Goal: Transaction & Acquisition: Book appointment/travel/reservation

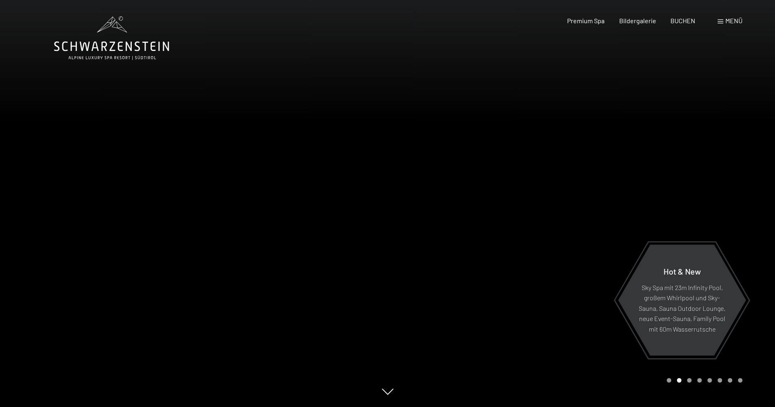
click at [721, 20] on span at bounding box center [721, 22] width 6 height 4
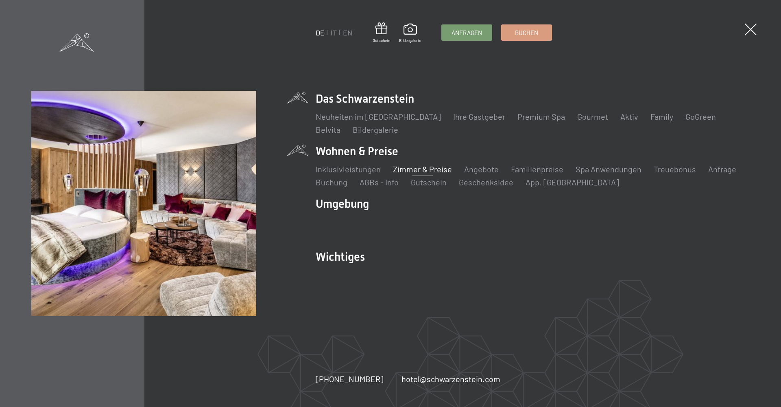
click at [407, 168] on link "Zimmer & Preise" at bounding box center [422, 169] width 59 height 10
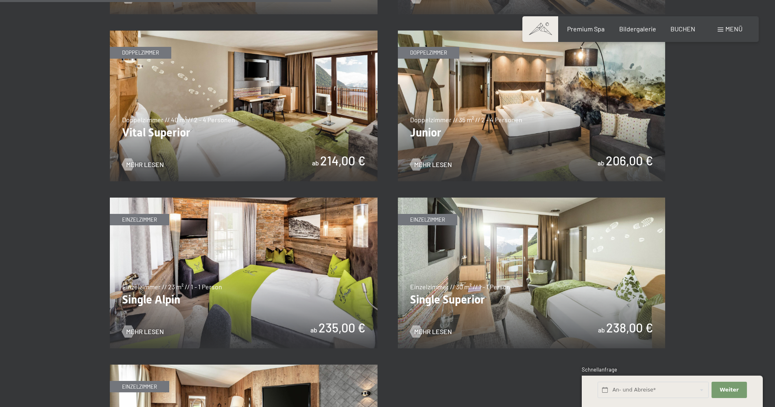
scroll to position [1099, 0]
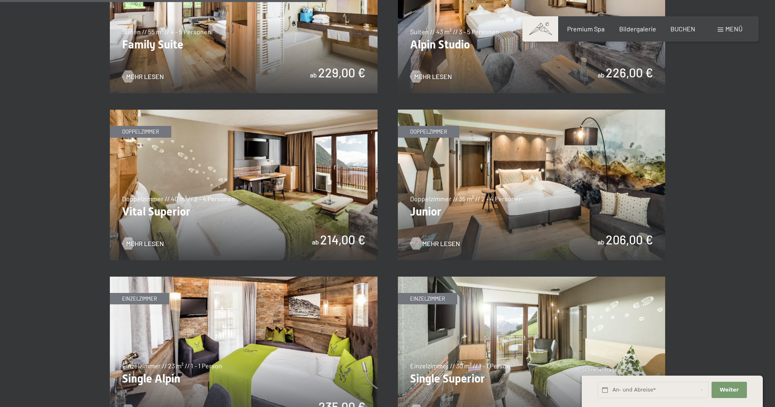
click at [442, 243] on span "Mehr Lesen" at bounding box center [441, 243] width 38 height 9
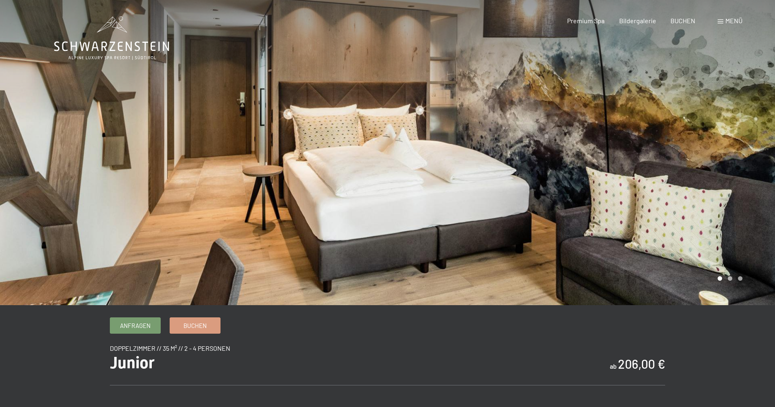
click at [723, 163] on div at bounding box center [582, 152] width 388 height 305
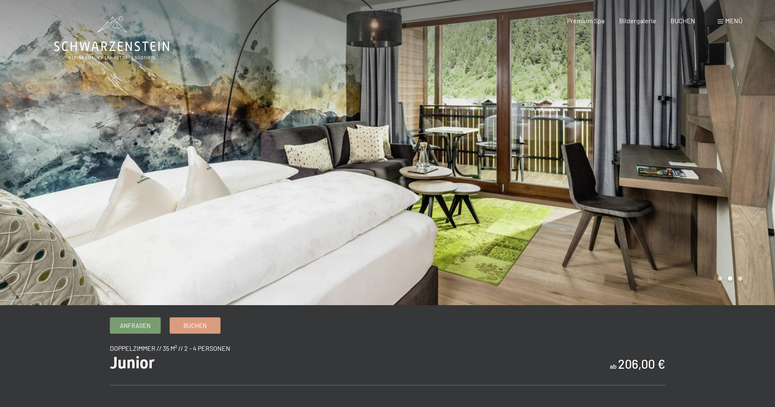
click at [723, 163] on div at bounding box center [582, 152] width 388 height 305
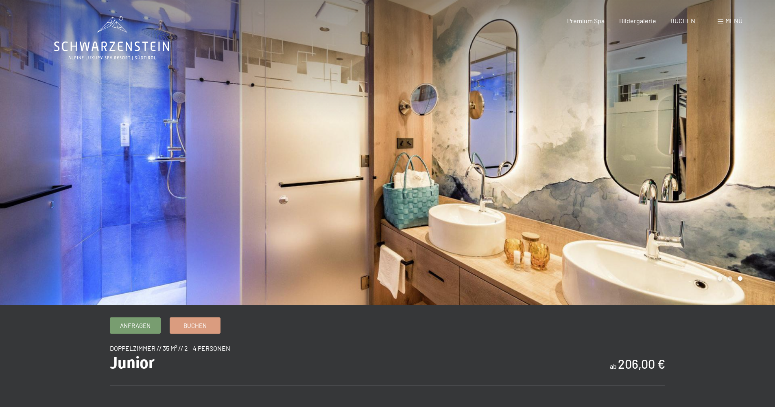
click at [723, 163] on div at bounding box center [582, 152] width 388 height 305
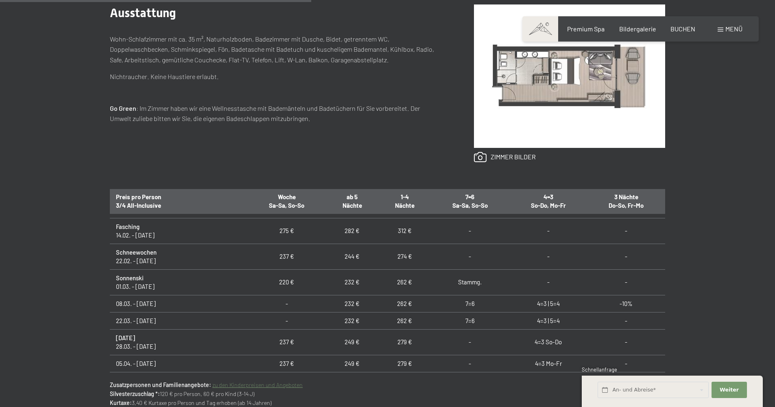
scroll to position [651, 0]
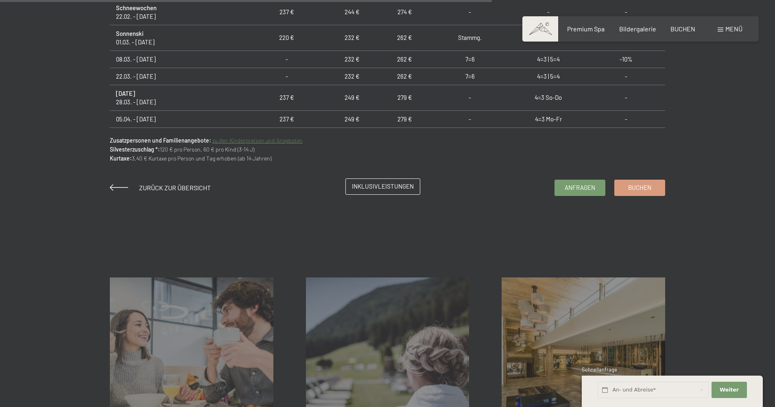
click at [392, 186] on span "Inklusivleistungen" at bounding box center [383, 186] width 62 height 9
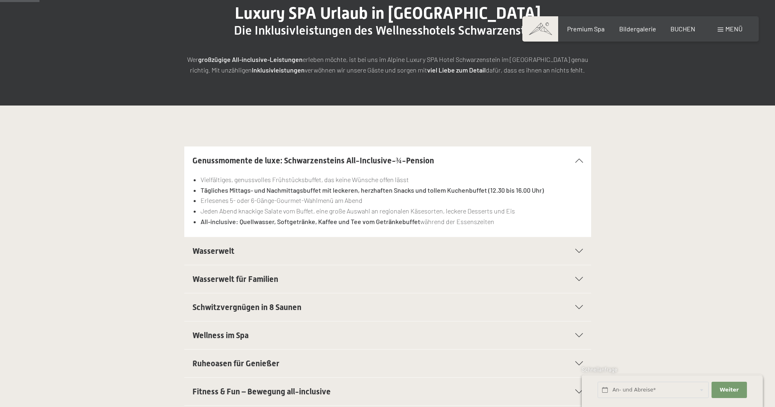
scroll to position [122, 0]
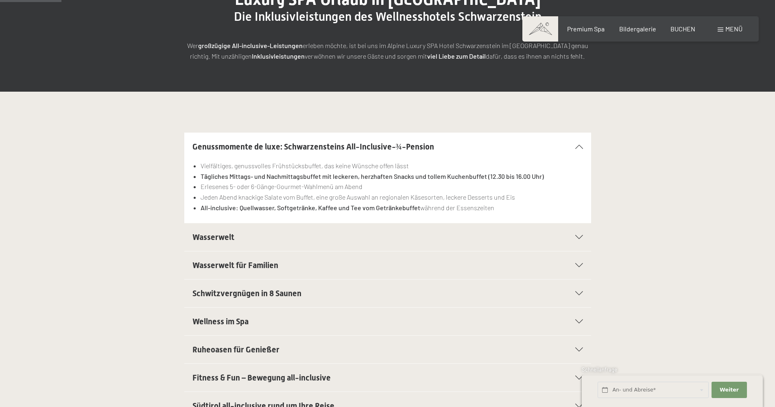
click at [581, 238] on icon at bounding box center [579, 237] width 8 height 4
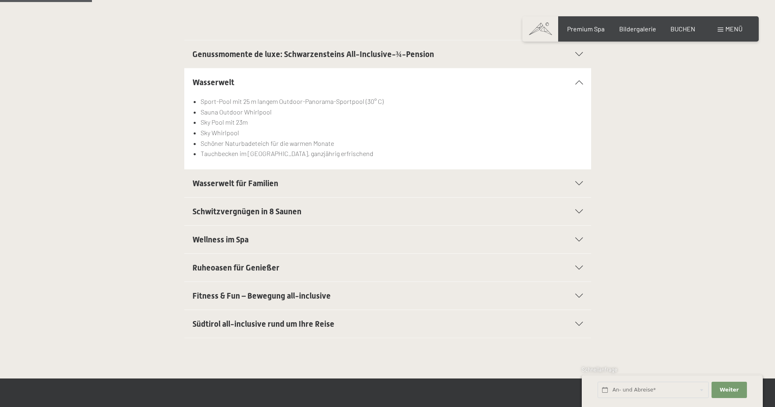
scroll to position [285, 0]
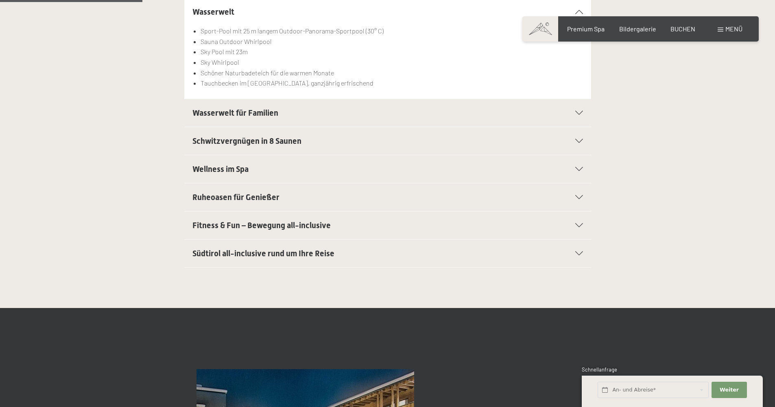
click at [579, 251] on icon at bounding box center [579, 253] width 8 height 4
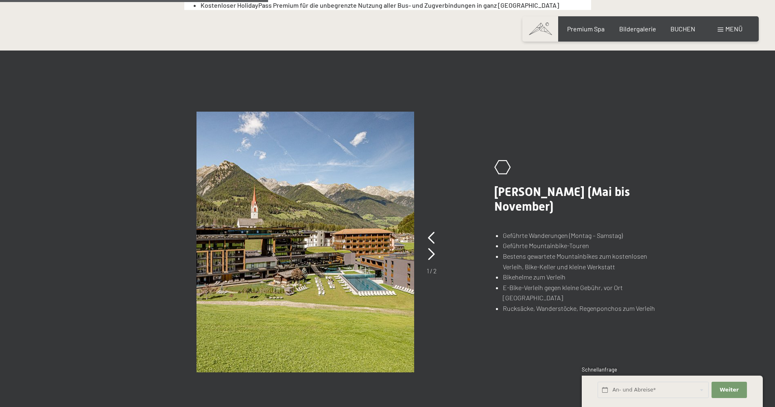
scroll to position [529, 0]
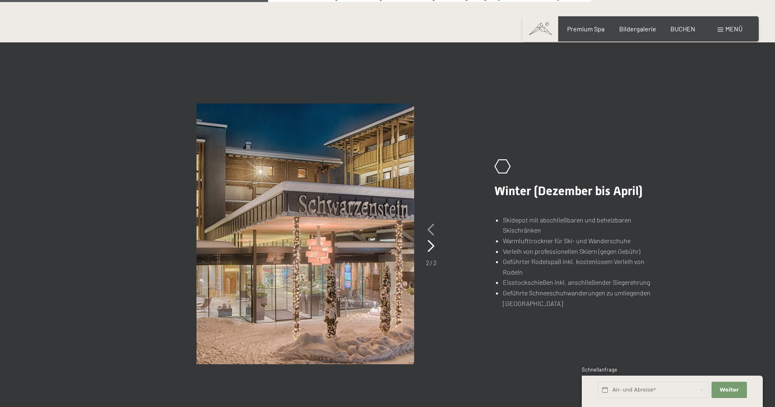
click at [432, 230] on icon at bounding box center [431, 229] width 7 height 12
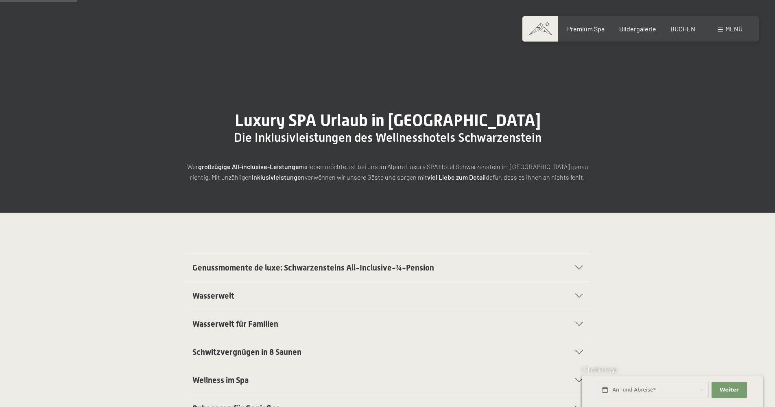
scroll to position [0, 0]
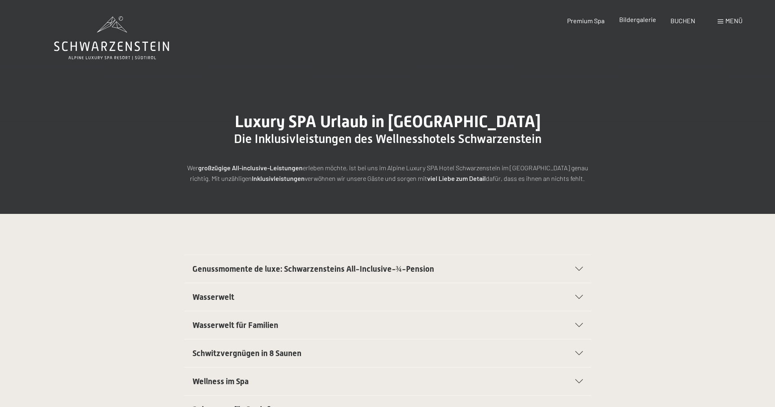
click at [645, 20] on span "Bildergalerie" at bounding box center [637, 19] width 37 height 8
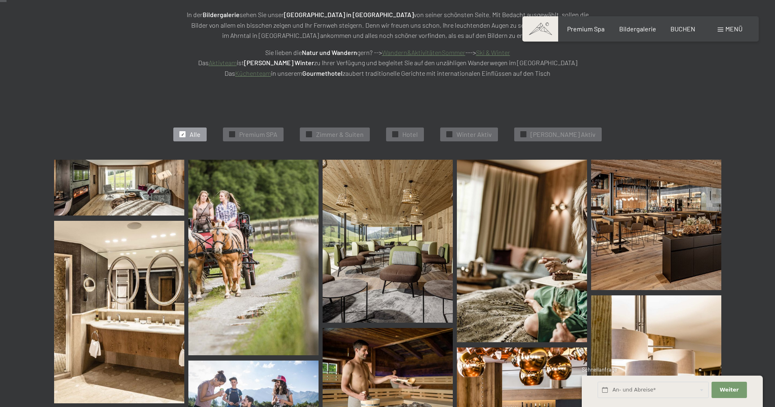
scroll to position [81, 0]
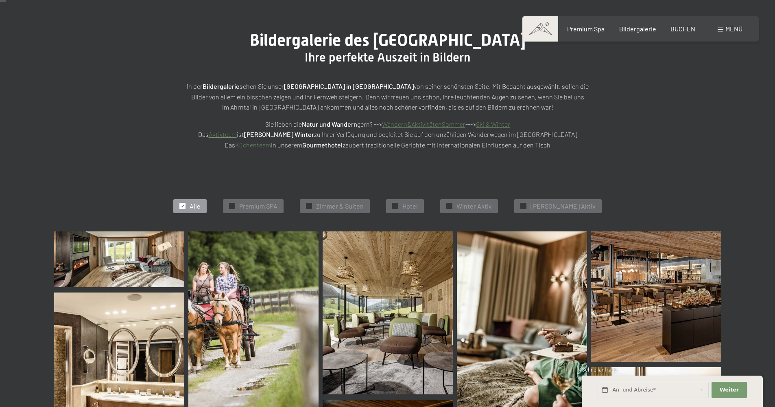
click at [154, 261] on img at bounding box center [119, 259] width 130 height 56
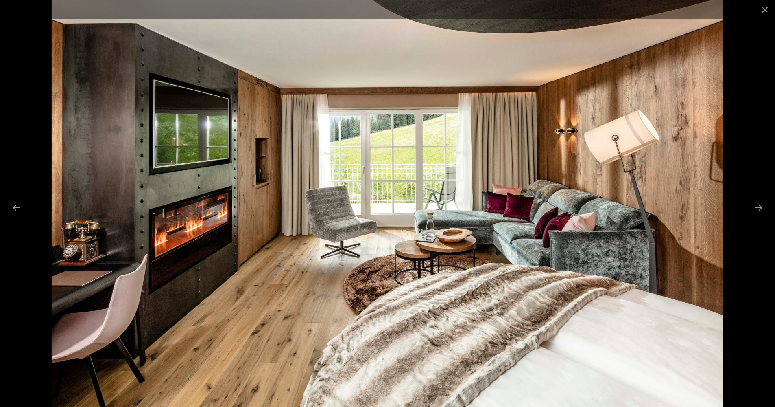
scroll to position [326, 0]
click at [758, 210] on button "Next slide" at bounding box center [758, 207] width 17 height 16
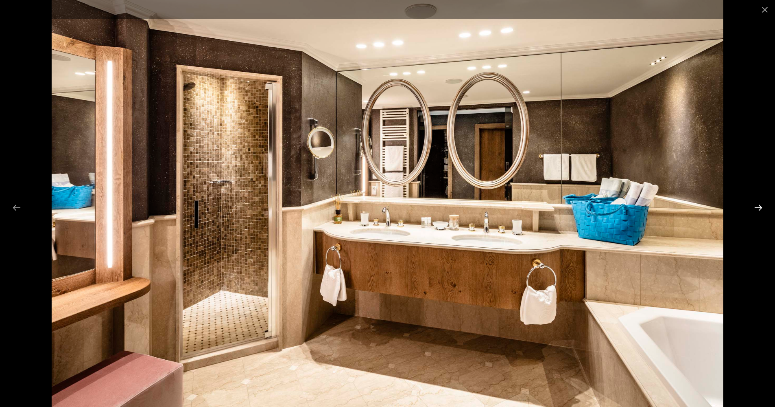
click at [758, 210] on button "Next slide" at bounding box center [758, 207] width 17 height 16
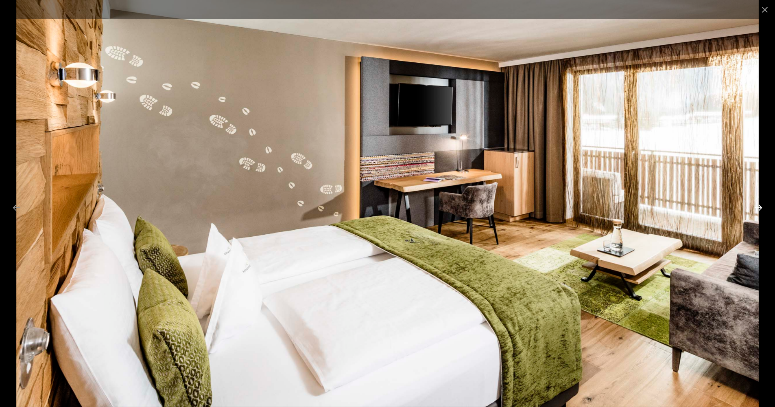
click at [758, 210] on button "Next slide" at bounding box center [758, 207] width 17 height 16
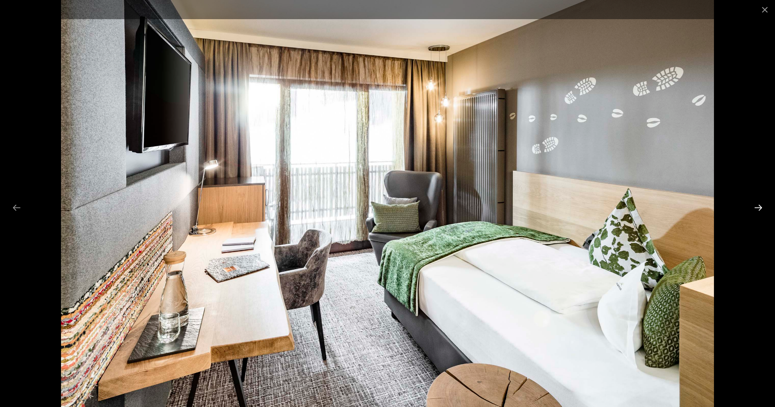
click at [758, 210] on button "Next slide" at bounding box center [758, 207] width 17 height 16
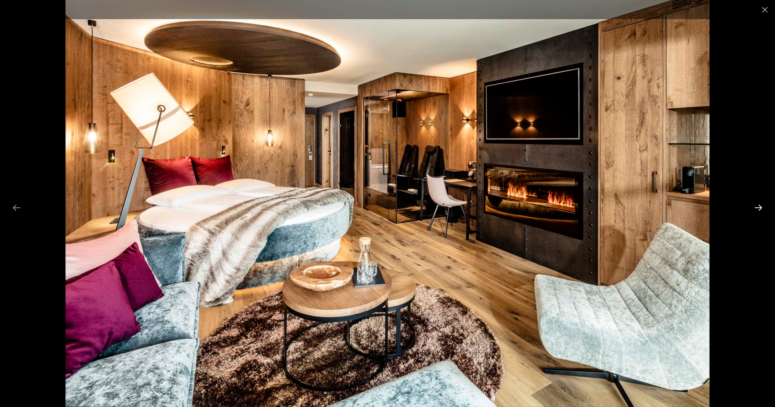
click at [758, 210] on button "Next slide" at bounding box center [758, 207] width 17 height 16
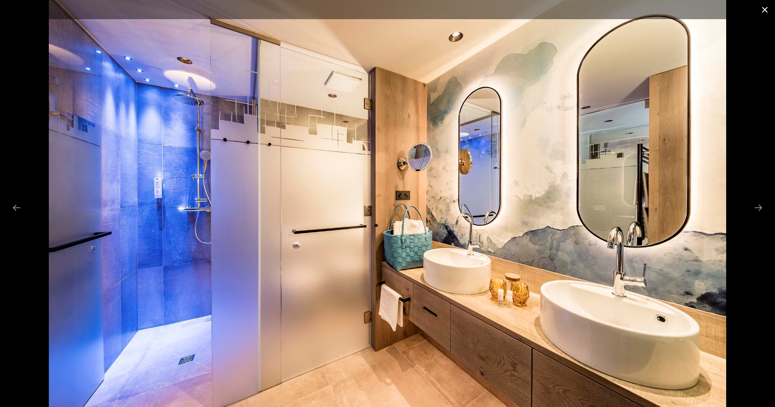
click at [763, 10] on button "Close gallery" at bounding box center [765, 9] width 20 height 19
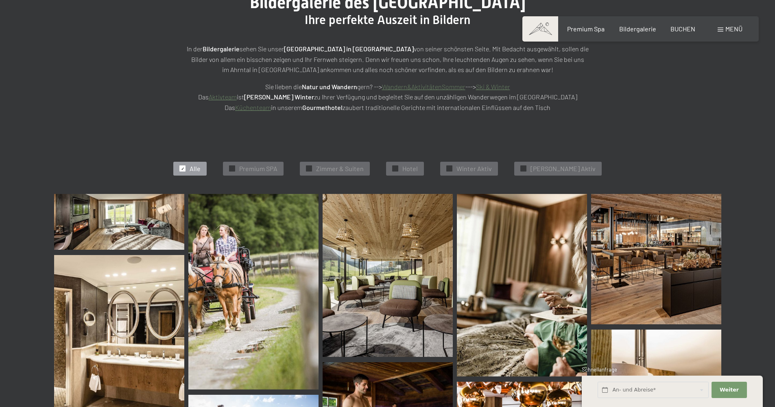
scroll to position [0, 0]
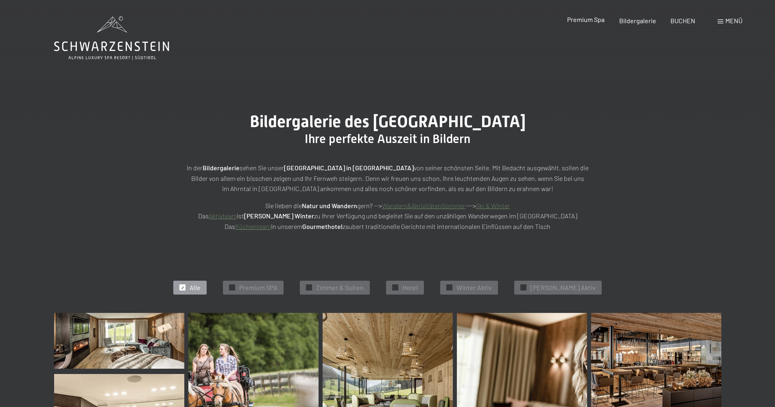
click at [596, 20] on span "Premium Spa" at bounding box center [585, 19] width 37 height 8
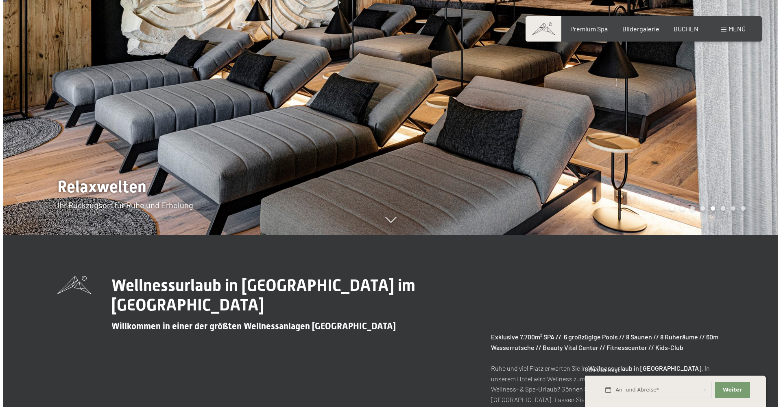
scroll to position [41, 0]
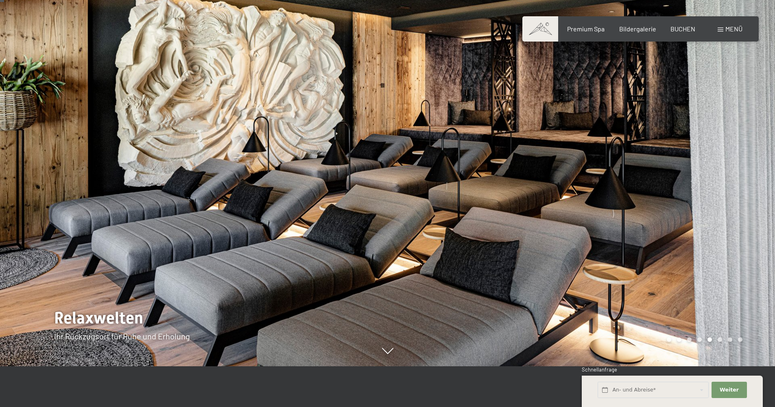
click at [721, 27] on div "Menü" at bounding box center [730, 28] width 25 height 9
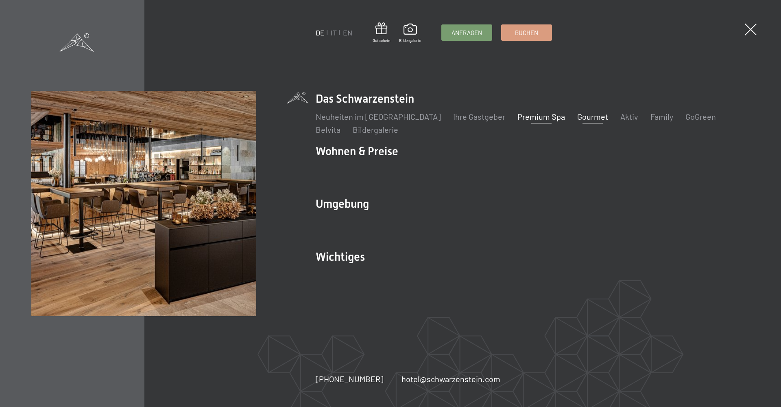
click at [577, 118] on link "Gourmet" at bounding box center [592, 116] width 31 height 10
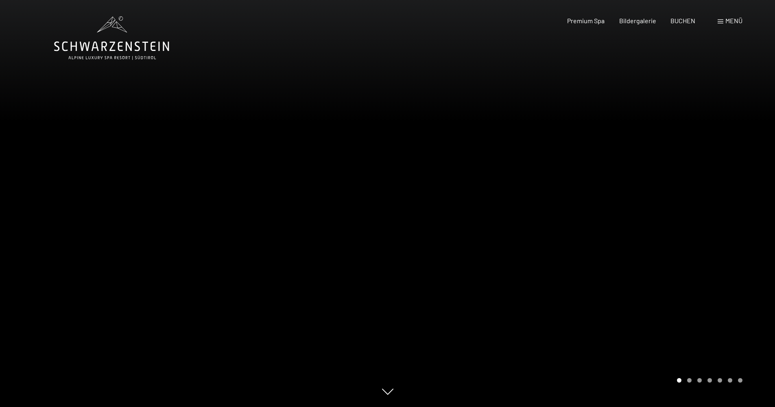
click at [728, 19] on span "Menü" at bounding box center [734, 21] width 17 height 8
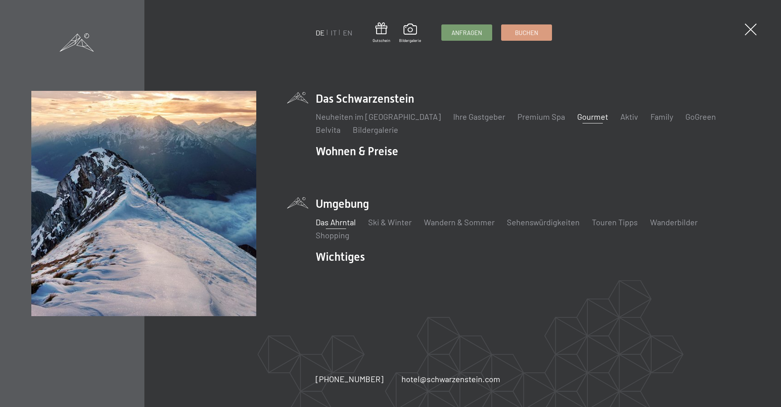
click at [341, 222] on link "Das Ahrntal" at bounding box center [336, 222] width 40 height 10
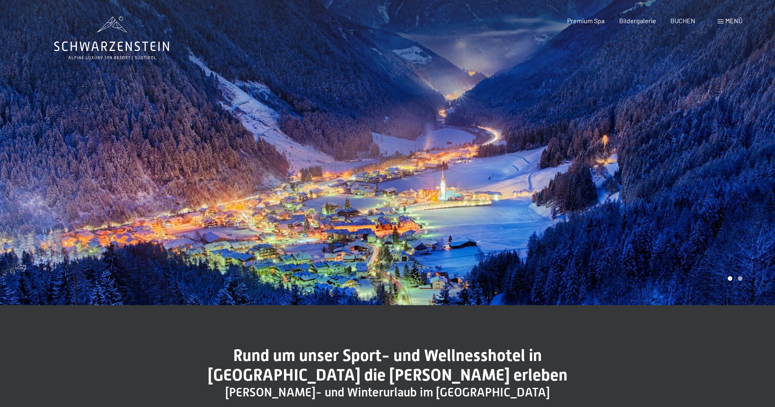
click at [739, 279] on div "Carousel Page 2" at bounding box center [740, 278] width 4 height 4
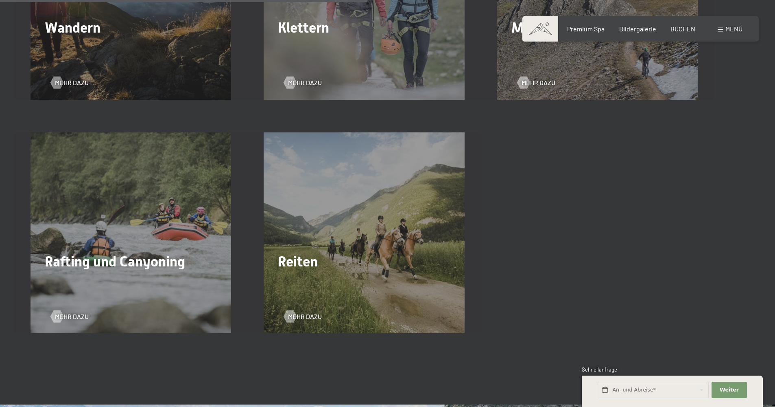
scroll to position [1343, 0]
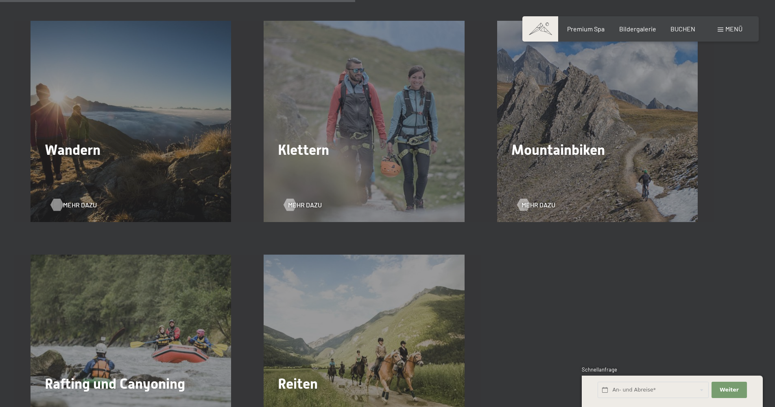
click at [72, 202] on span "Mehr dazu" at bounding box center [80, 204] width 34 height 9
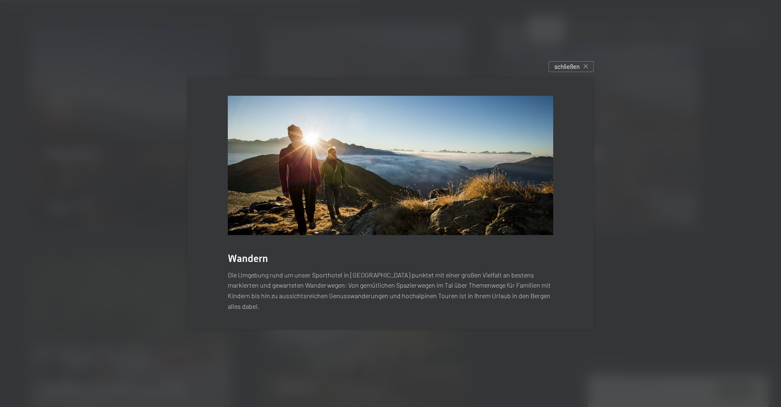
click at [585, 65] on div at bounding box center [390, 203] width 781 height 407
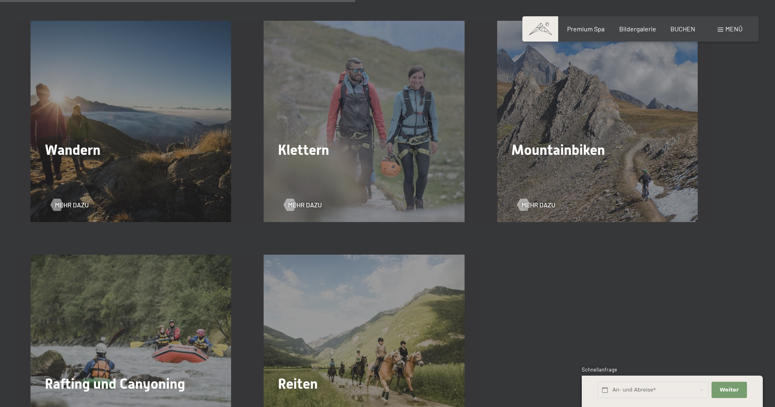
click at [584, 71] on div "Mountainbiken Mehr dazu" at bounding box center [597, 121] width 233 height 201
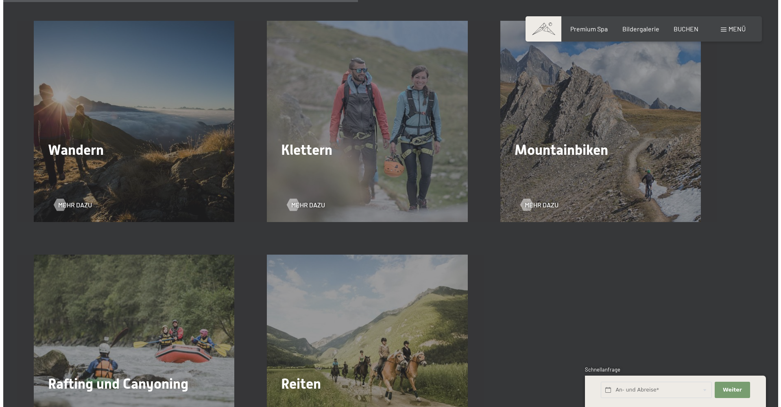
scroll to position [1099, 0]
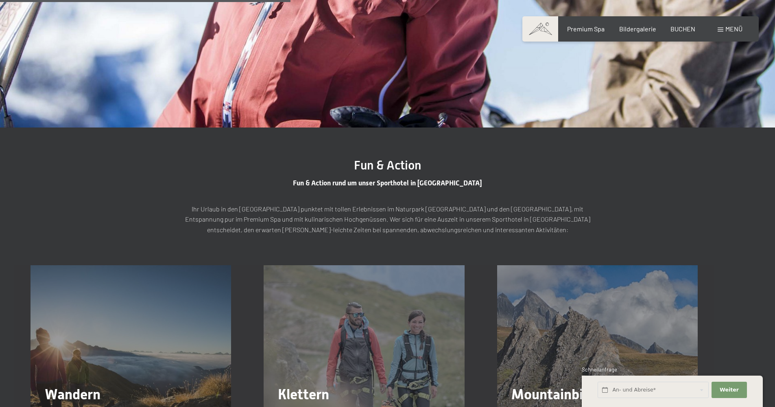
click at [724, 29] on div "Menü" at bounding box center [730, 28] width 25 height 9
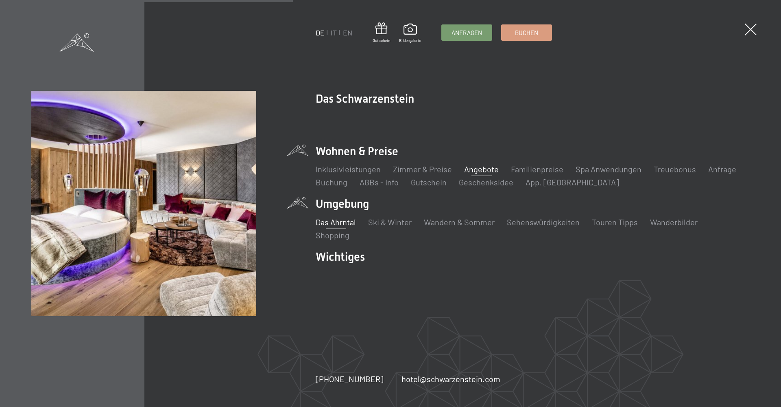
click at [480, 168] on link "Angebote" at bounding box center [481, 169] width 35 height 10
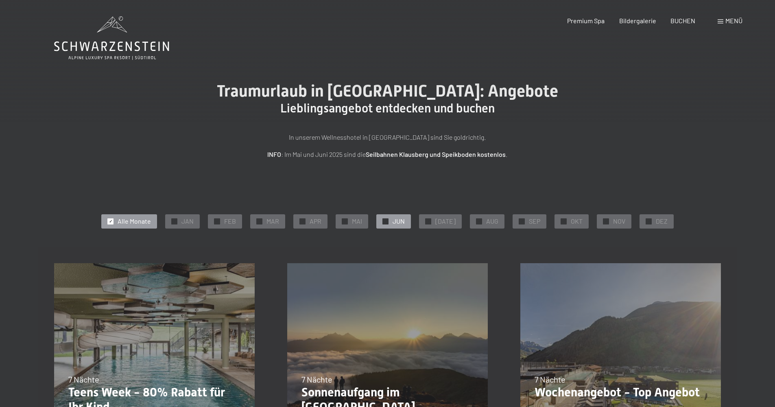
click at [387, 223] on span "✓" at bounding box center [385, 221] width 3 height 6
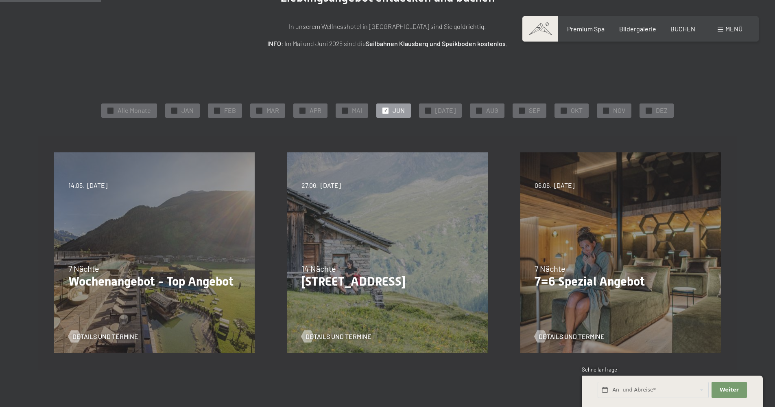
scroll to position [122, 0]
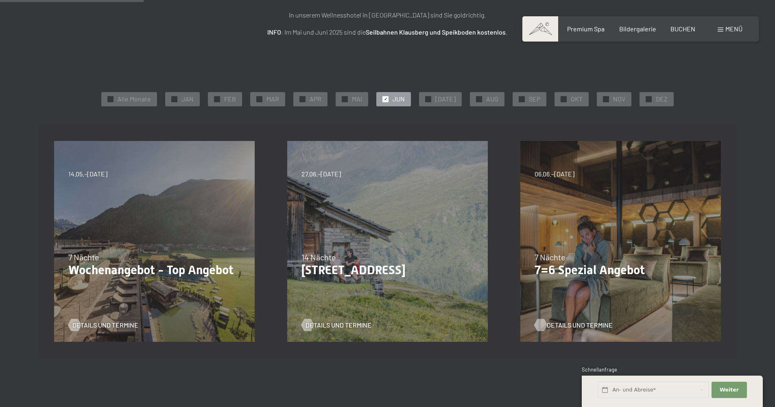
click at [562, 323] on span "Details und Termine" at bounding box center [580, 324] width 66 height 9
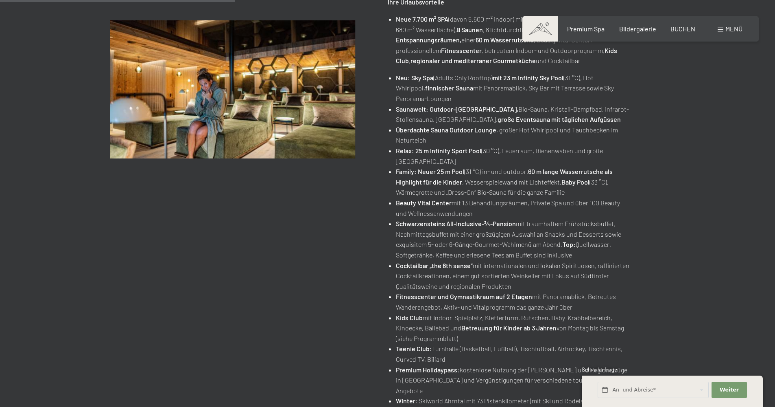
scroll to position [41, 0]
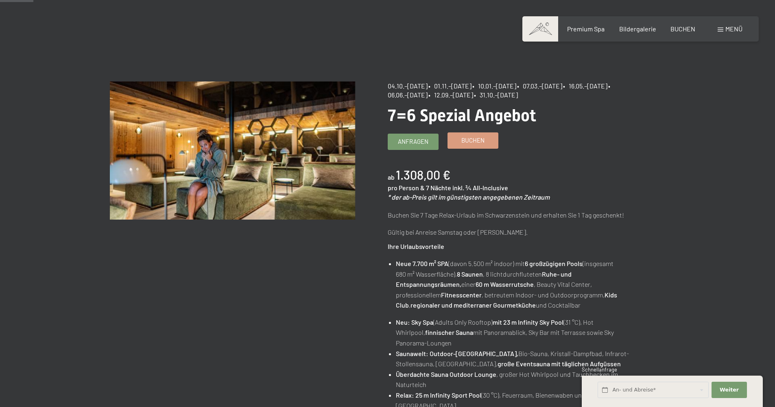
click at [477, 140] on span "Buchen" at bounding box center [472, 140] width 23 height 9
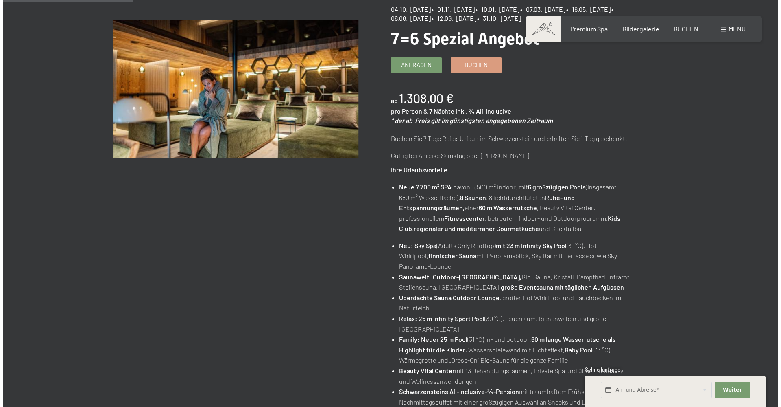
scroll to position [0, 0]
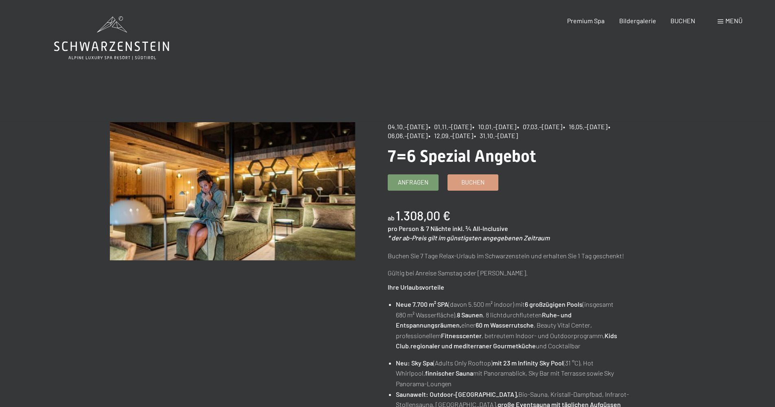
click at [721, 20] on span at bounding box center [721, 22] width 6 height 4
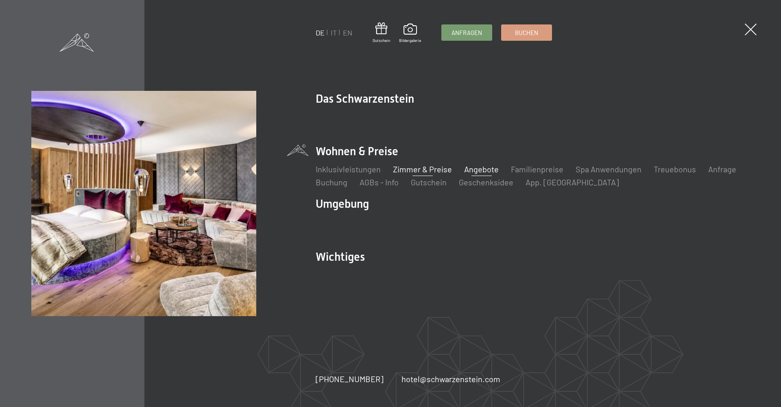
click at [432, 166] on link "Zimmer & Preise" at bounding box center [422, 169] width 59 height 10
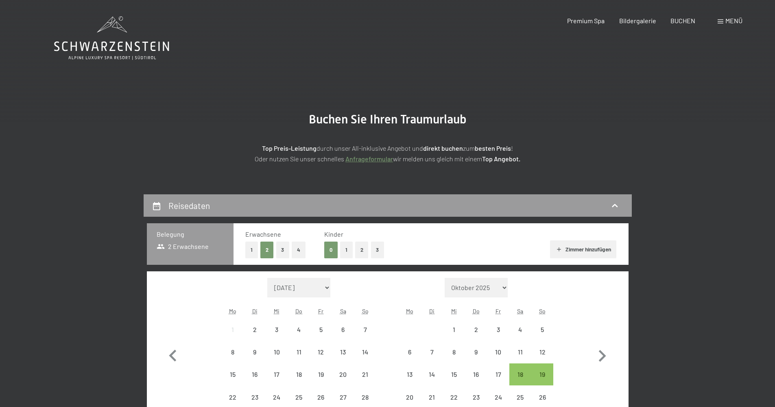
select select "[DATE]"
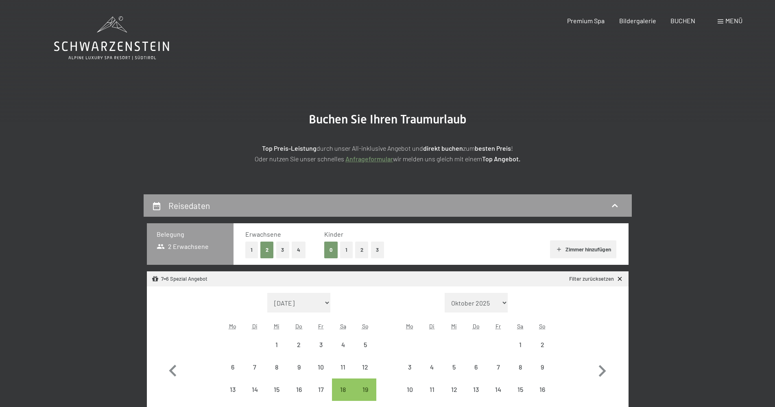
select select "[DATE]"
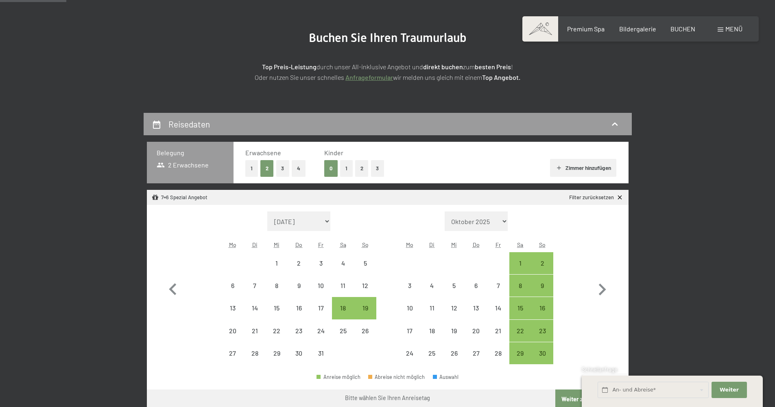
click at [328, 224] on span "Einwilligung Marketing*" at bounding box center [343, 227] width 67 height 8
click at [306, 224] on input "Einwilligung Marketing*" at bounding box center [301, 227] width 8 height 8
checkbox input "false"
click at [330, 220] on select "September 2025 Oktober 2025 November 2025 Dezember 2025 Januar 2026 Februar 202…" at bounding box center [298, 221] width 63 height 20
select select "2026-06-01"
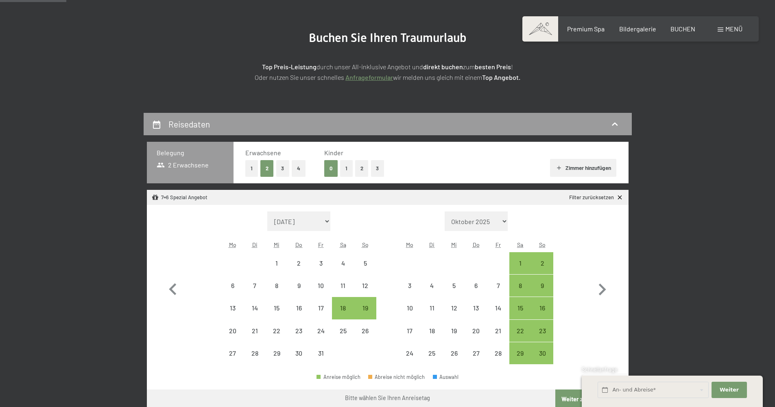
select select "2026-07-01"
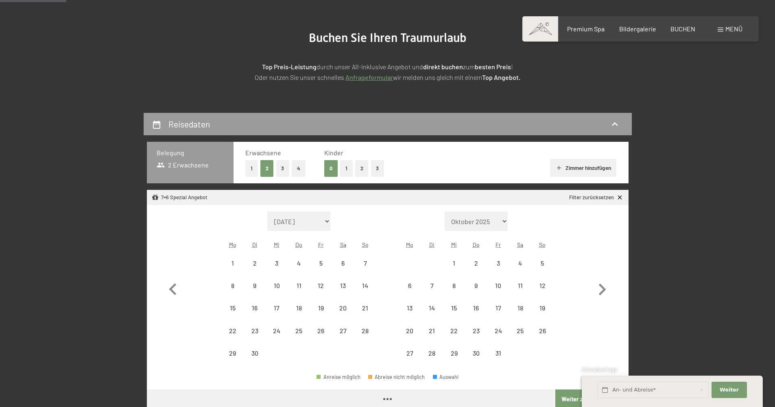
select select "2026-06-01"
select select "2026-07-01"
click at [343, 280] on div "13" at bounding box center [343, 285] width 20 height 20
select select "2026-06-01"
select select "2026-07-01"
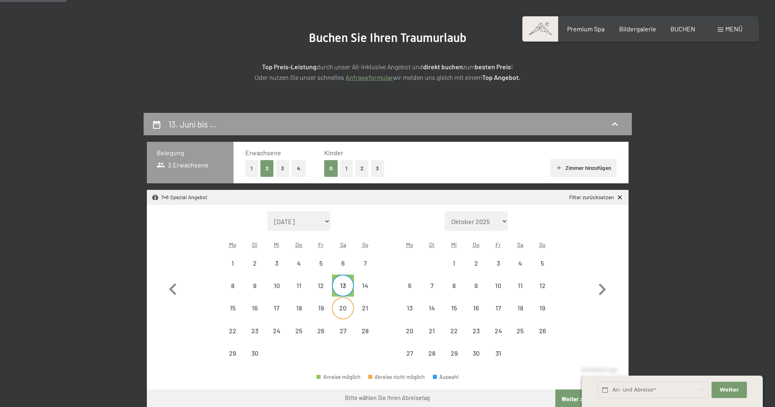
click at [344, 313] on div "20" at bounding box center [343, 314] width 20 height 20
select select "2025-10-01"
select select "2025-11-01"
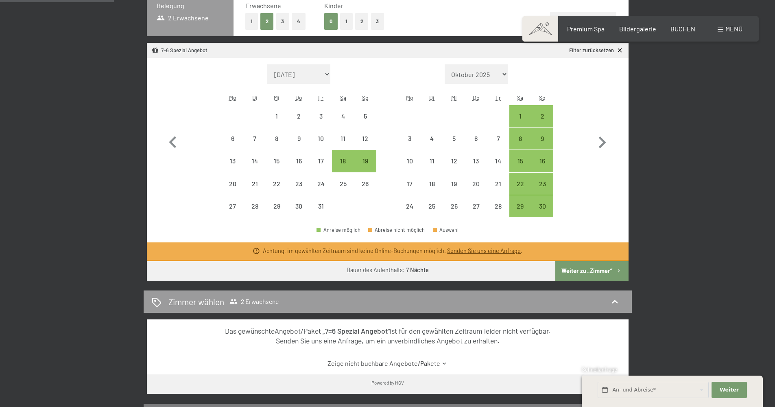
scroll to position [244, 0]
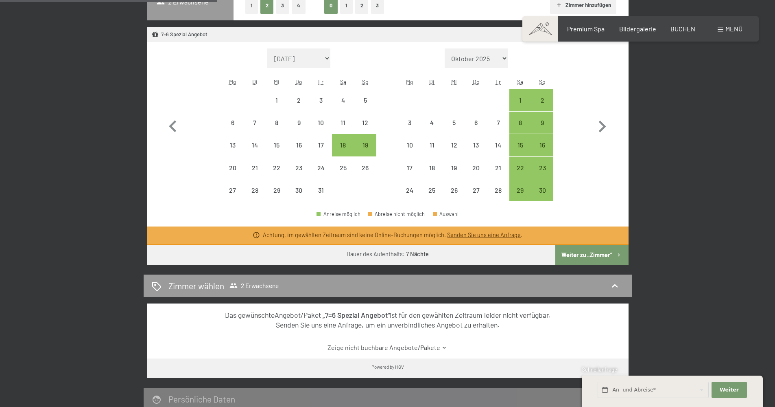
click at [599, 256] on button "Weiter zu „Zimmer“" at bounding box center [591, 255] width 73 height 20
select select "2025-10-01"
select select "2025-11-01"
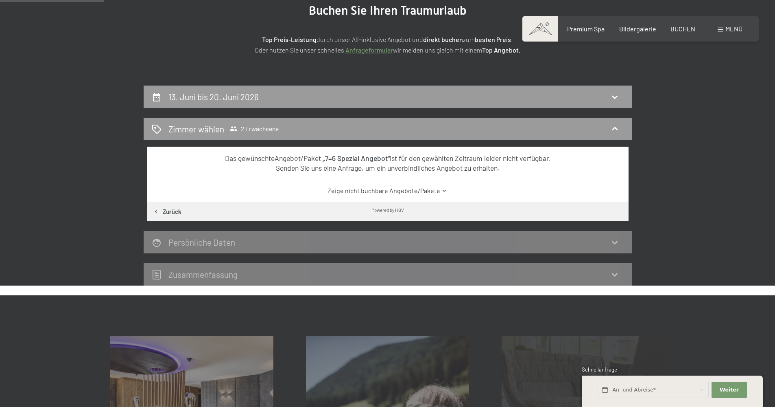
scroll to position [0, 0]
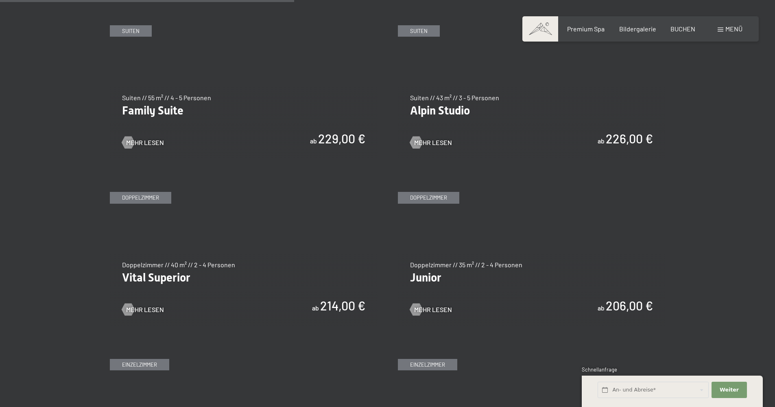
scroll to position [977, 0]
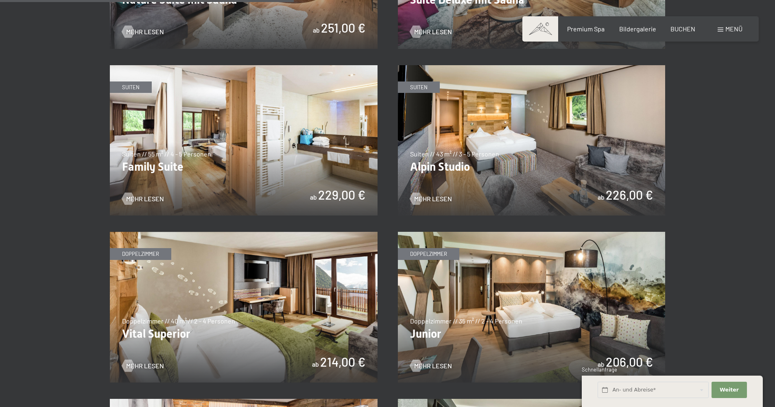
click at [473, 173] on img at bounding box center [532, 140] width 268 height 151
click at [266, 315] on img at bounding box center [244, 307] width 268 height 151
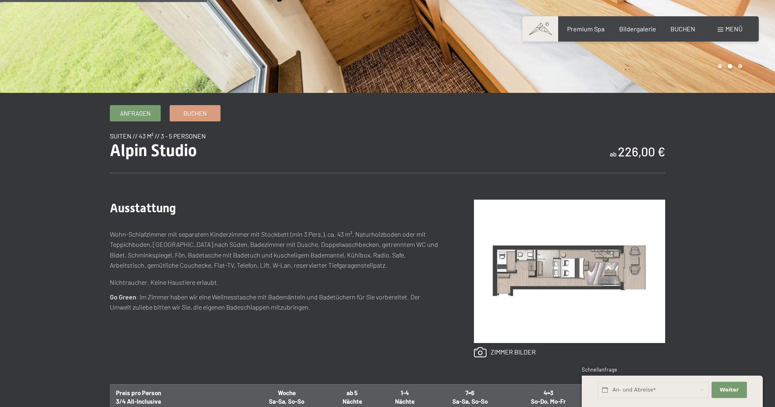
scroll to position [285, 0]
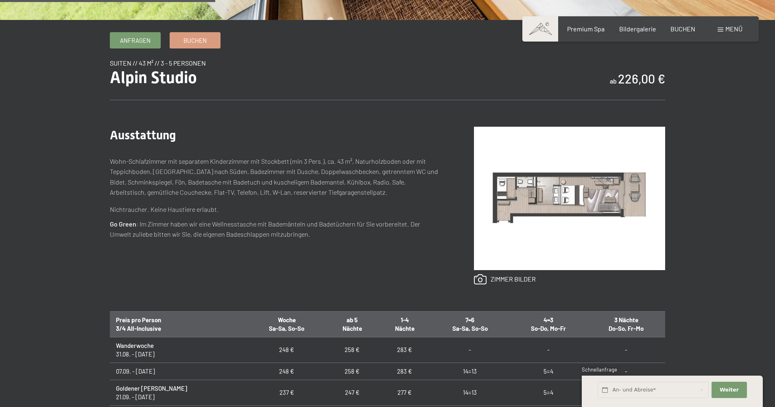
click at [561, 184] on img at bounding box center [569, 198] width 191 height 143
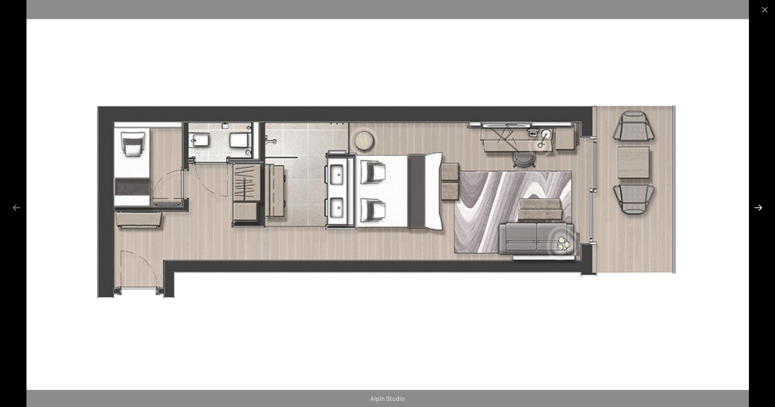
click at [761, 208] on button "Next slide" at bounding box center [758, 207] width 17 height 16
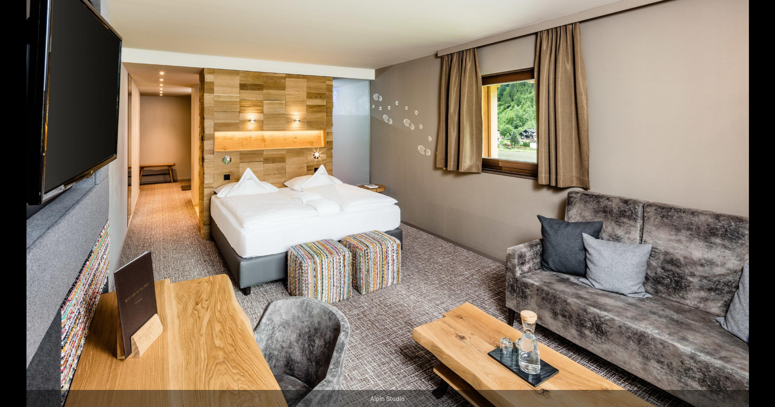
click at [761, 208] on button "Next slide" at bounding box center [762, 207] width 17 height 16
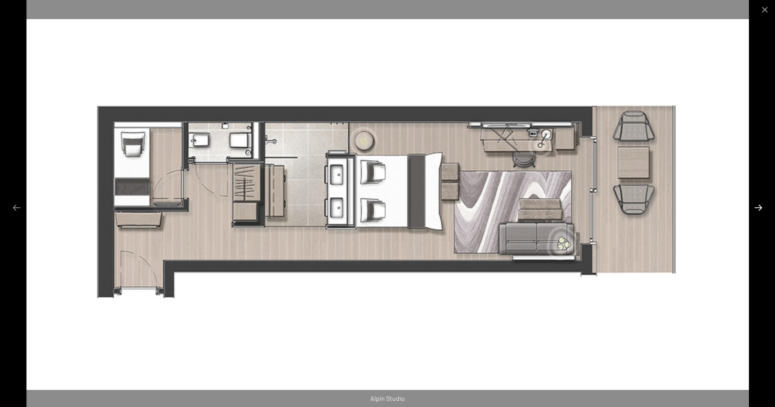
click at [761, 208] on button "Next slide" at bounding box center [758, 207] width 17 height 16
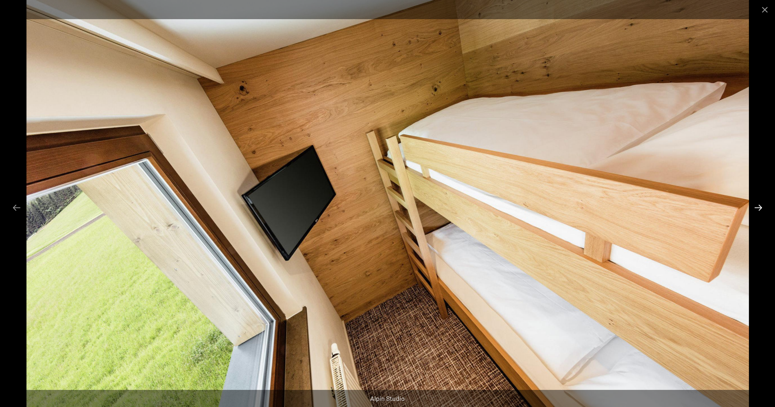
click at [761, 208] on button "Next slide" at bounding box center [758, 207] width 17 height 16
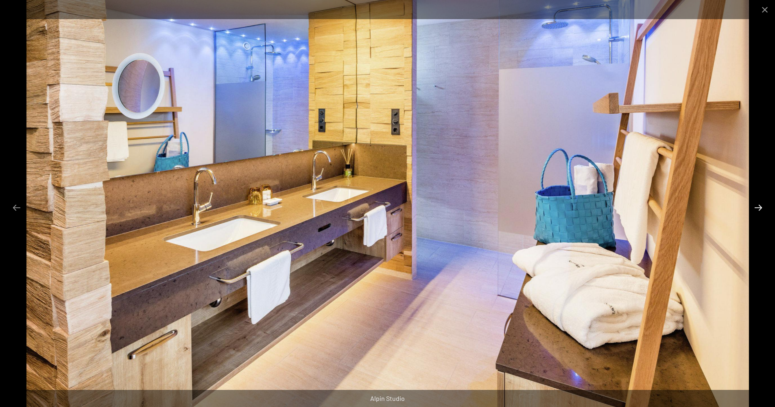
click at [761, 208] on button "Next slide" at bounding box center [758, 207] width 17 height 16
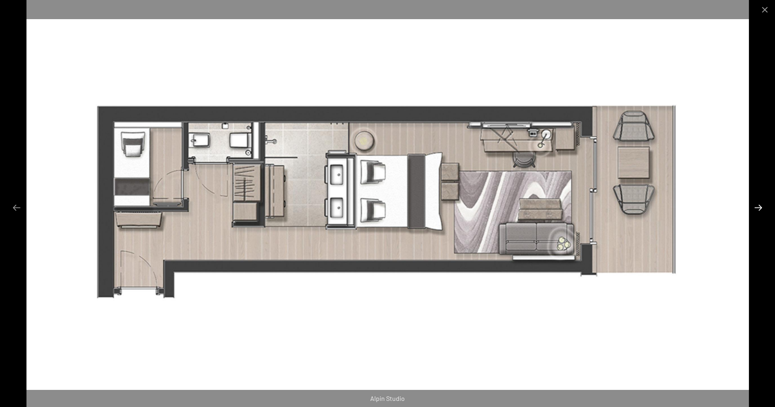
click at [761, 208] on button "Next slide" at bounding box center [758, 207] width 17 height 16
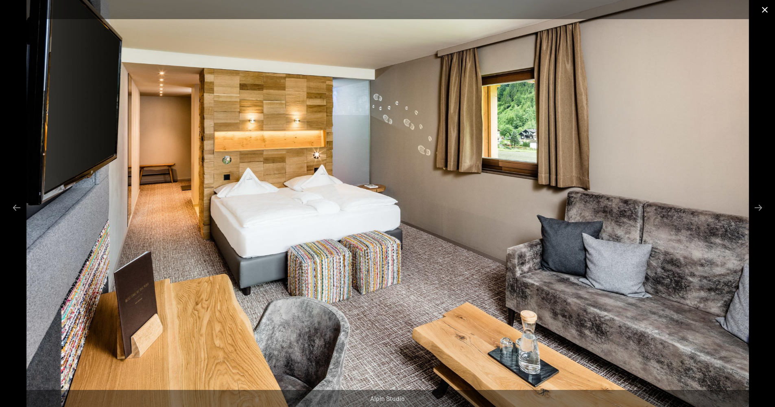
click at [762, 8] on button "Close gallery" at bounding box center [765, 9] width 20 height 19
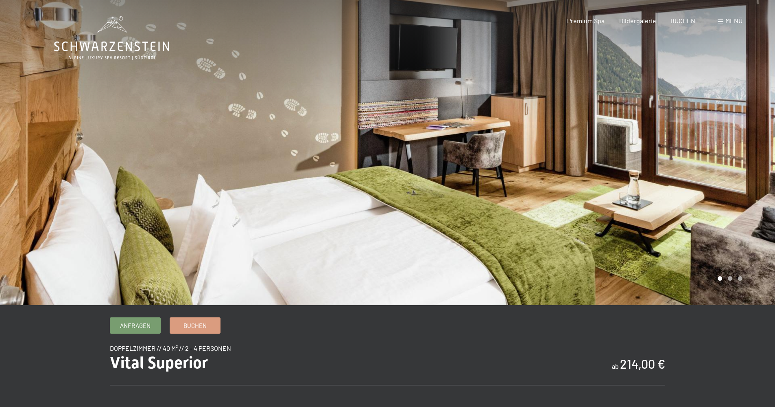
click at [446, 232] on div at bounding box center [582, 152] width 388 height 305
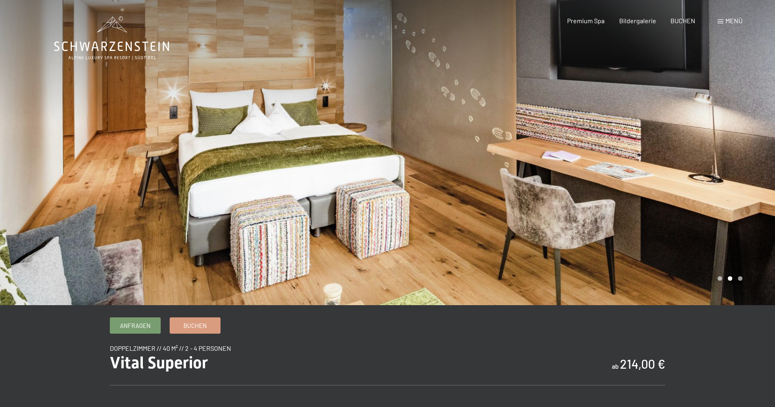
click at [446, 232] on div at bounding box center [582, 152] width 388 height 305
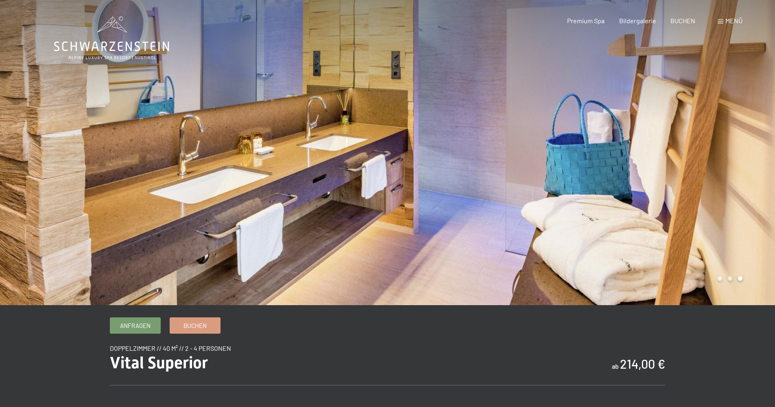
click at [446, 232] on div at bounding box center [582, 152] width 388 height 305
